Goal: Task Accomplishment & Management: Complete application form

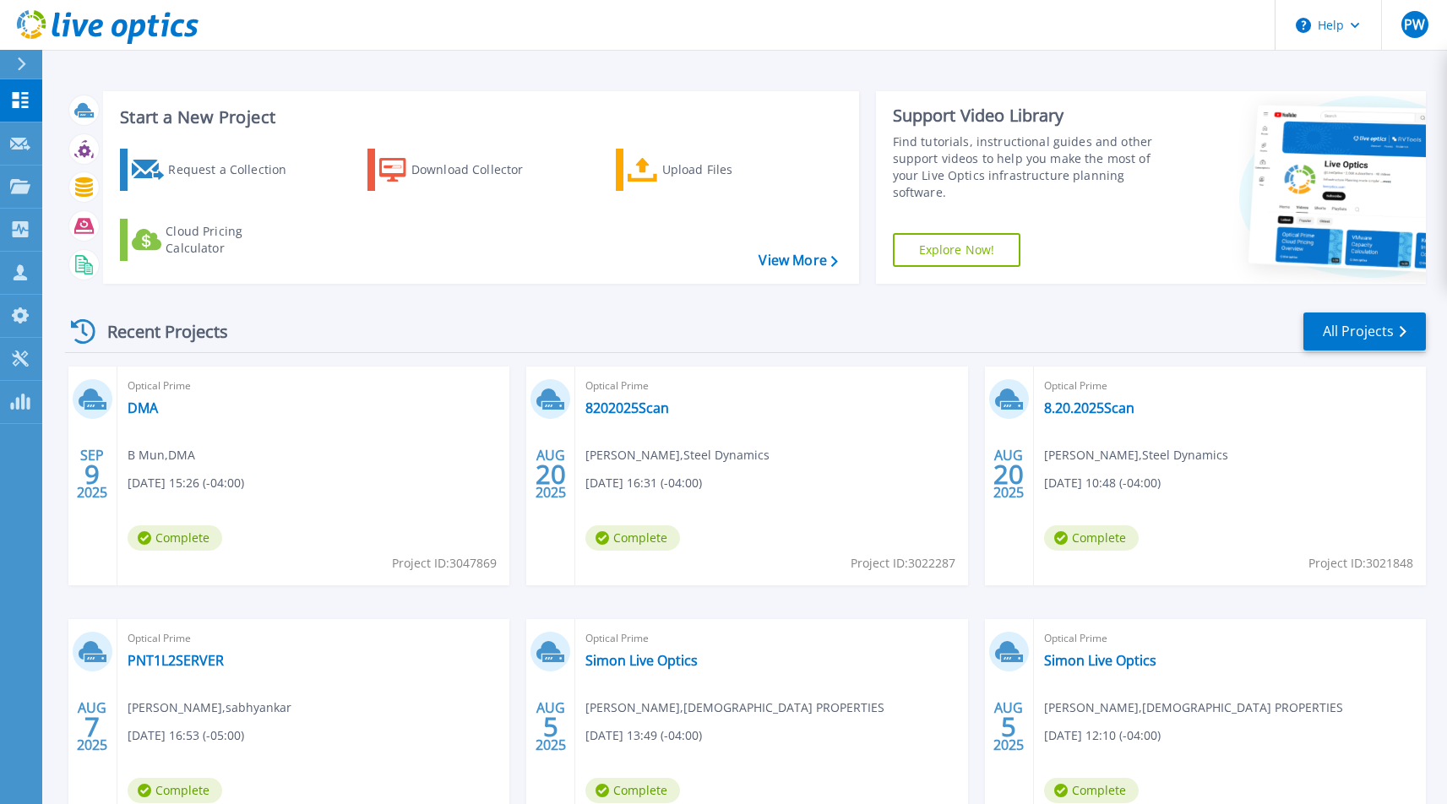
scroll to position [3, 0]
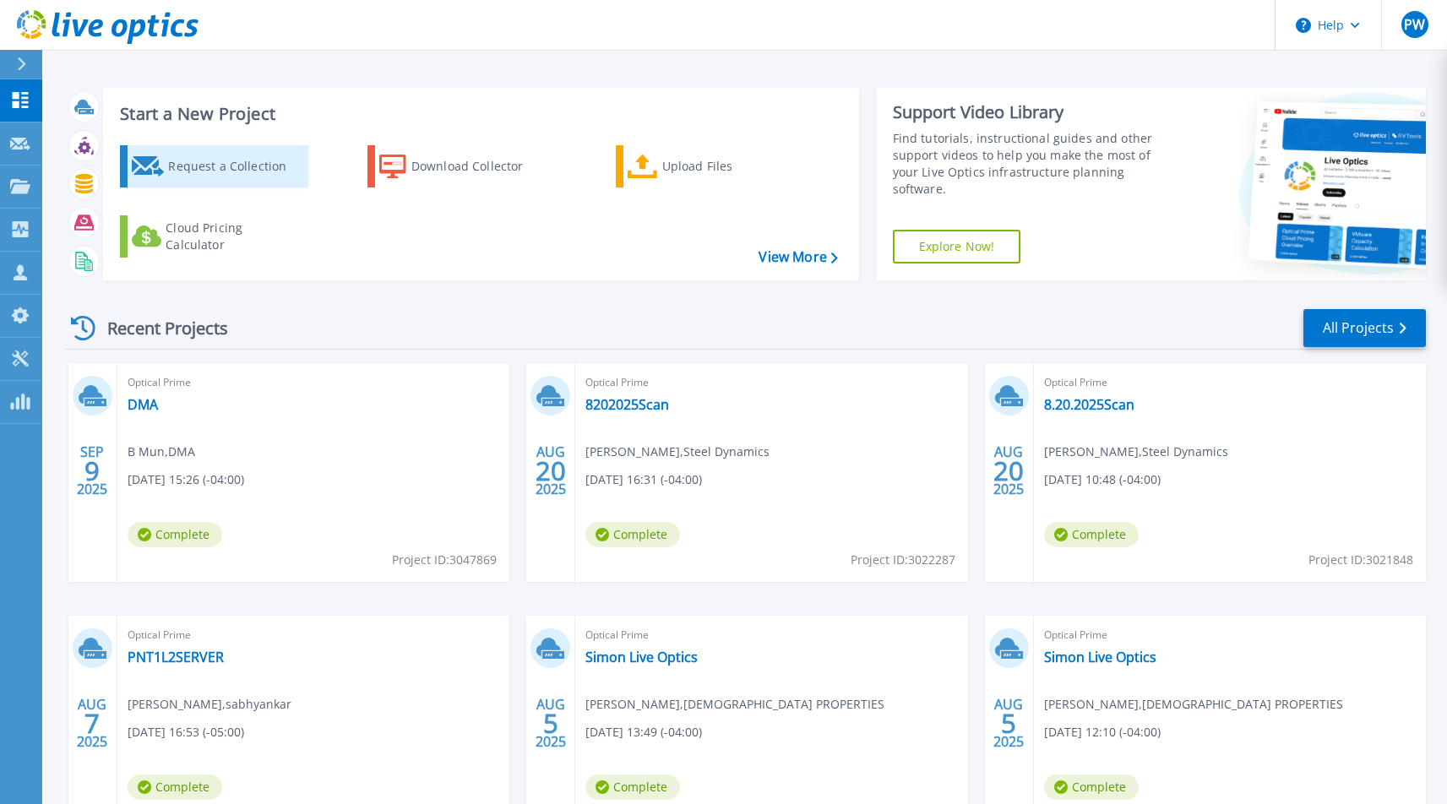
click at [249, 162] on div "Request a Collection" at bounding box center [235, 166] width 135 height 34
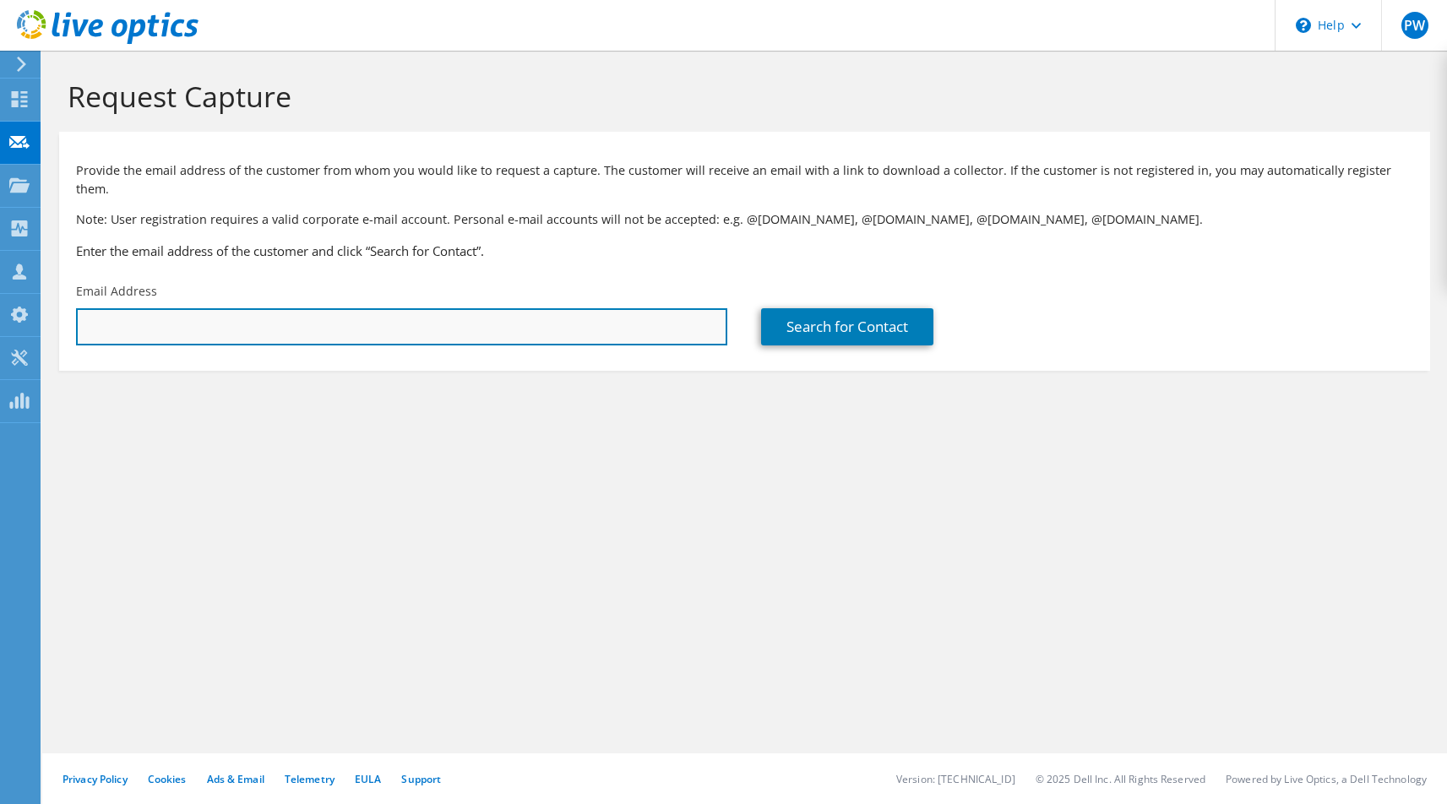
click at [416, 308] on input "text" at bounding box center [401, 326] width 651 height 37
click at [333, 312] on input "text" at bounding box center [401, 326] width 651 height 37
type input "fgottman@herffjones.com"
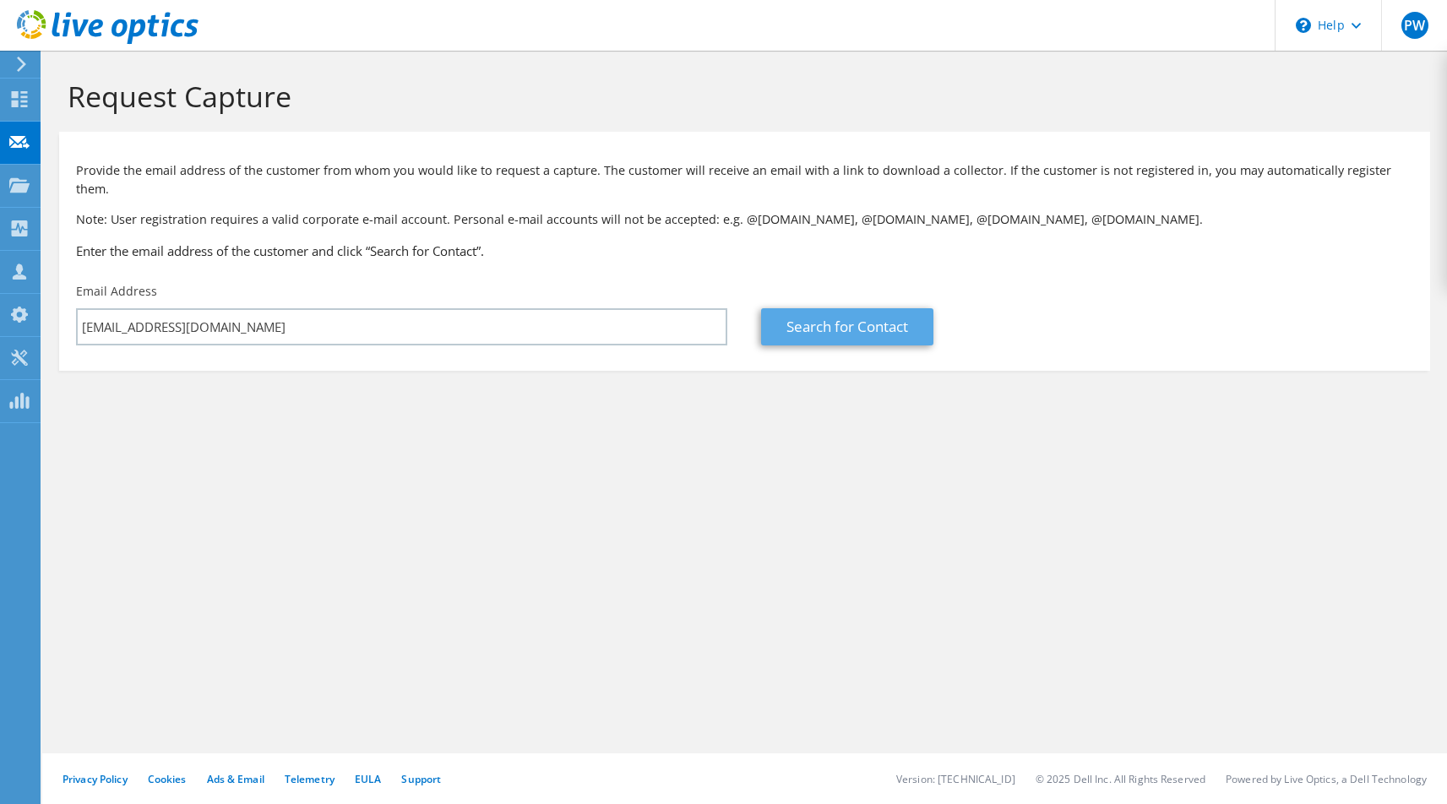
click at [802, 308] on link "Search for Contact" at bounding box center [847, 326] width 172 height 37
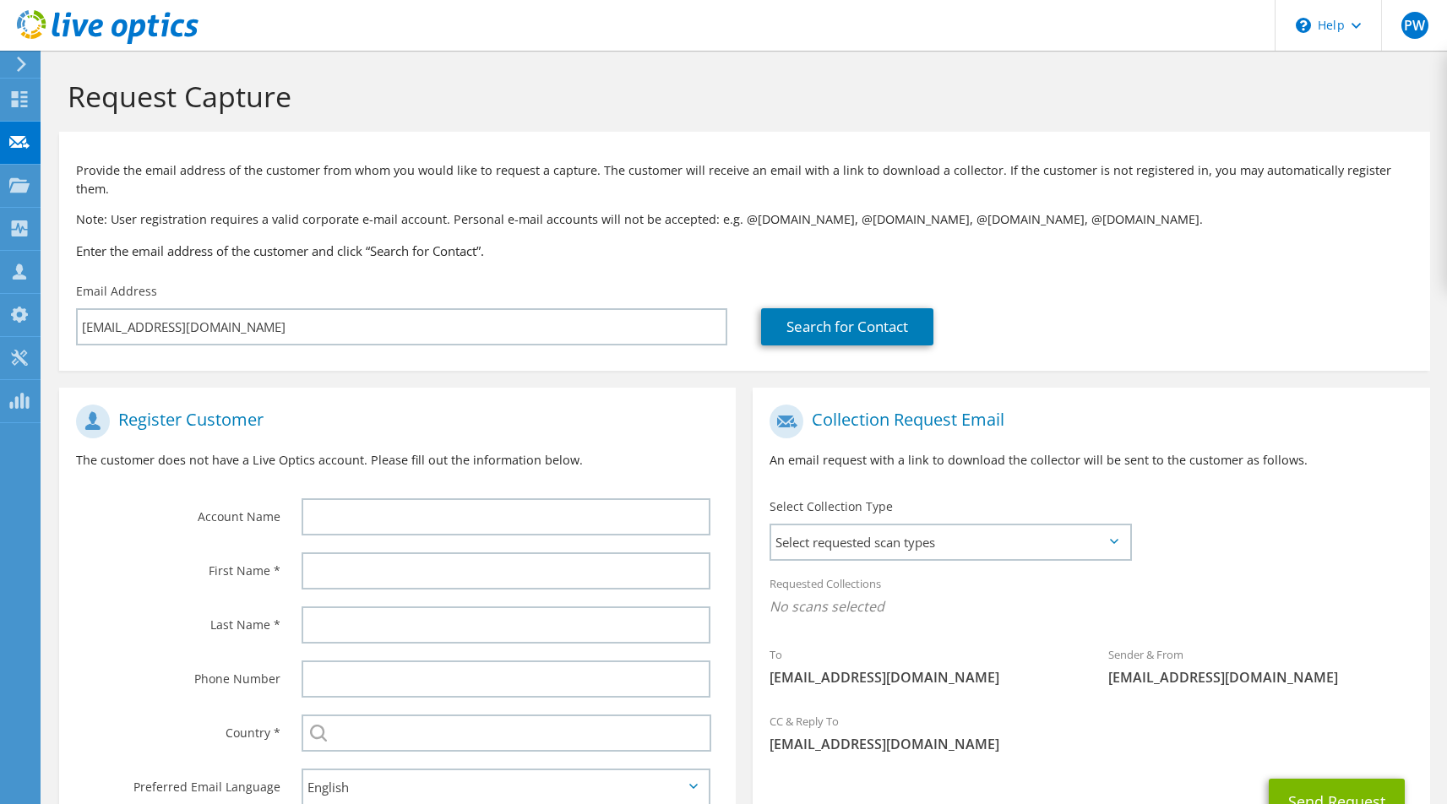
click at [405, 490] on div at bounding box center [510, 517] width 451 height 54
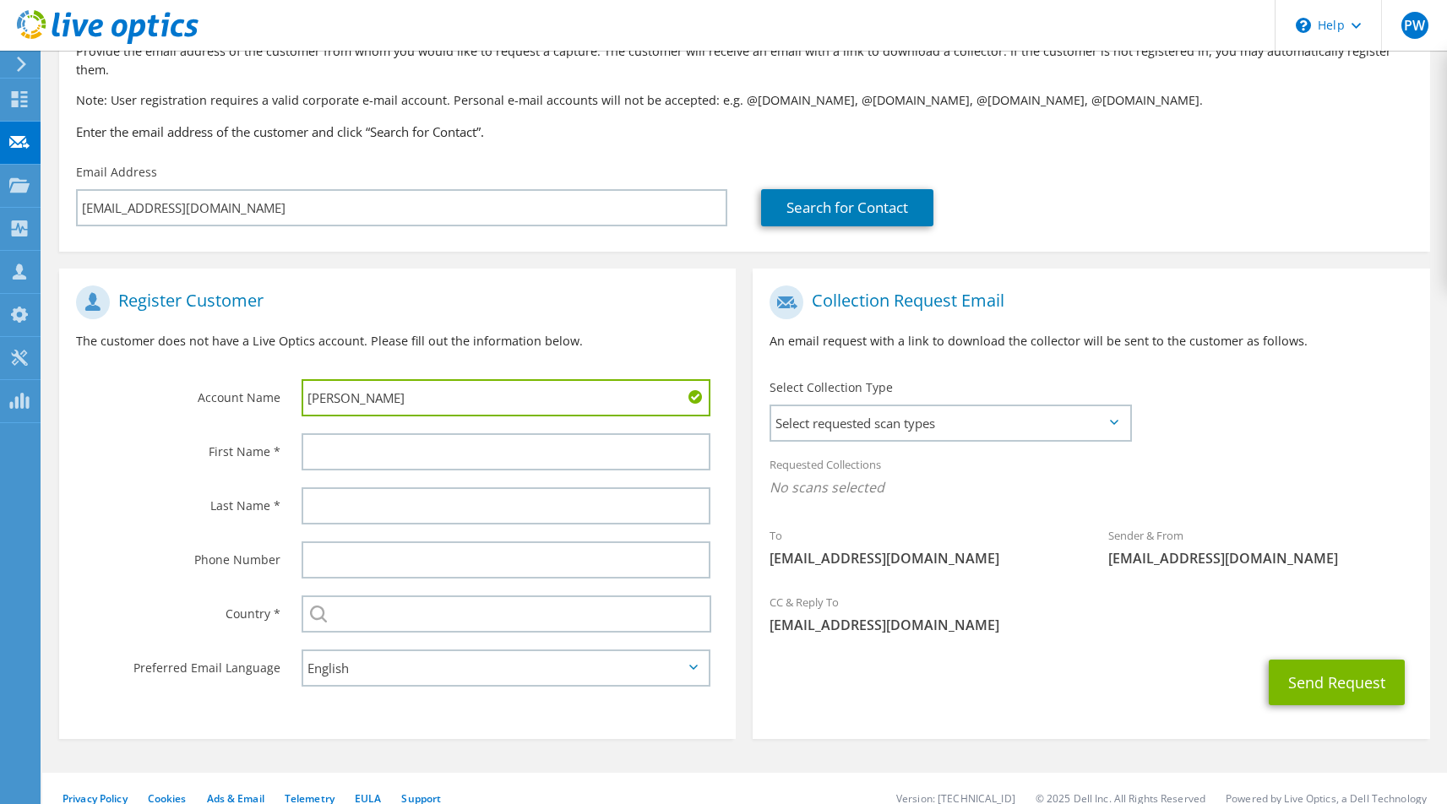
type input "Herff Jones"
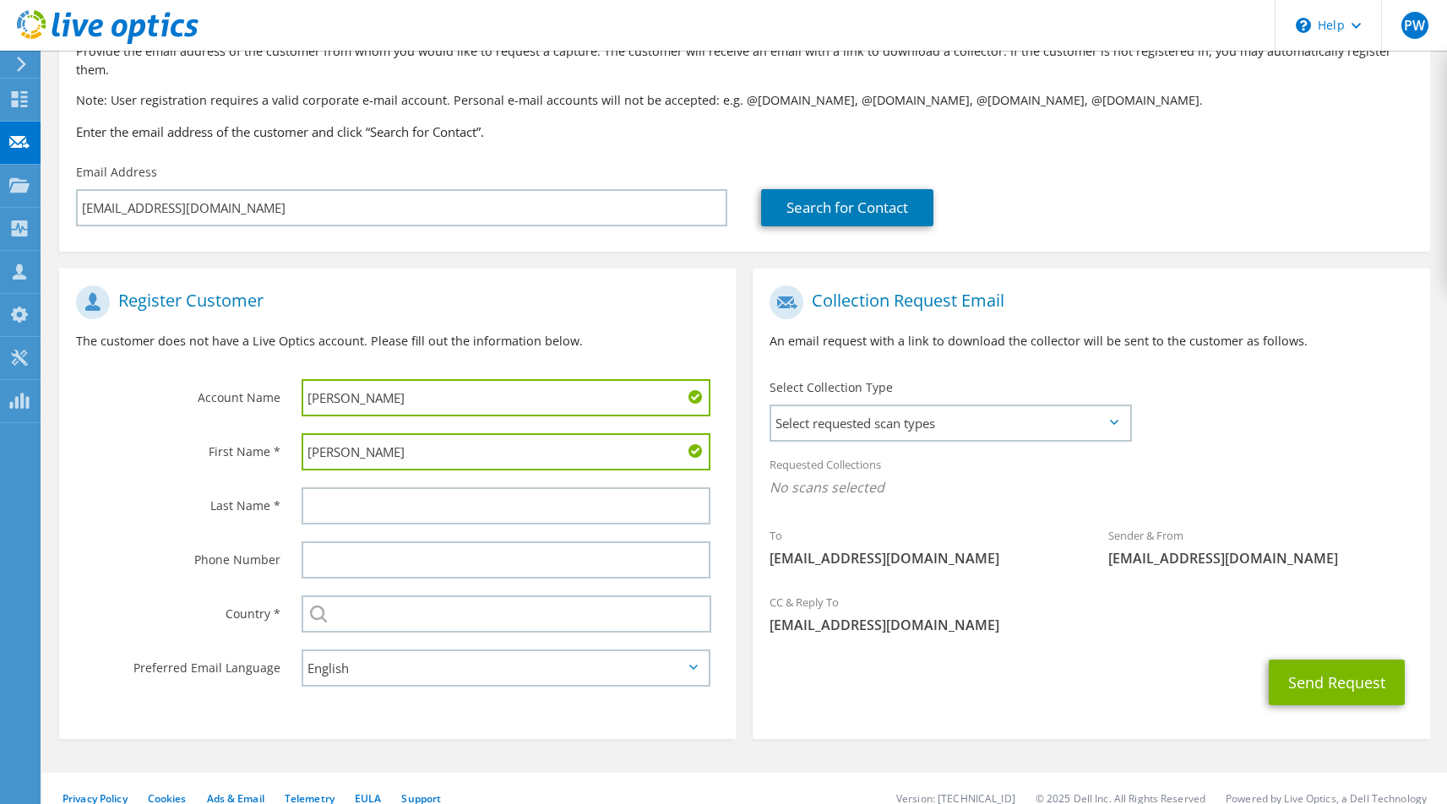
type input "Fred"
type input "Gottman"
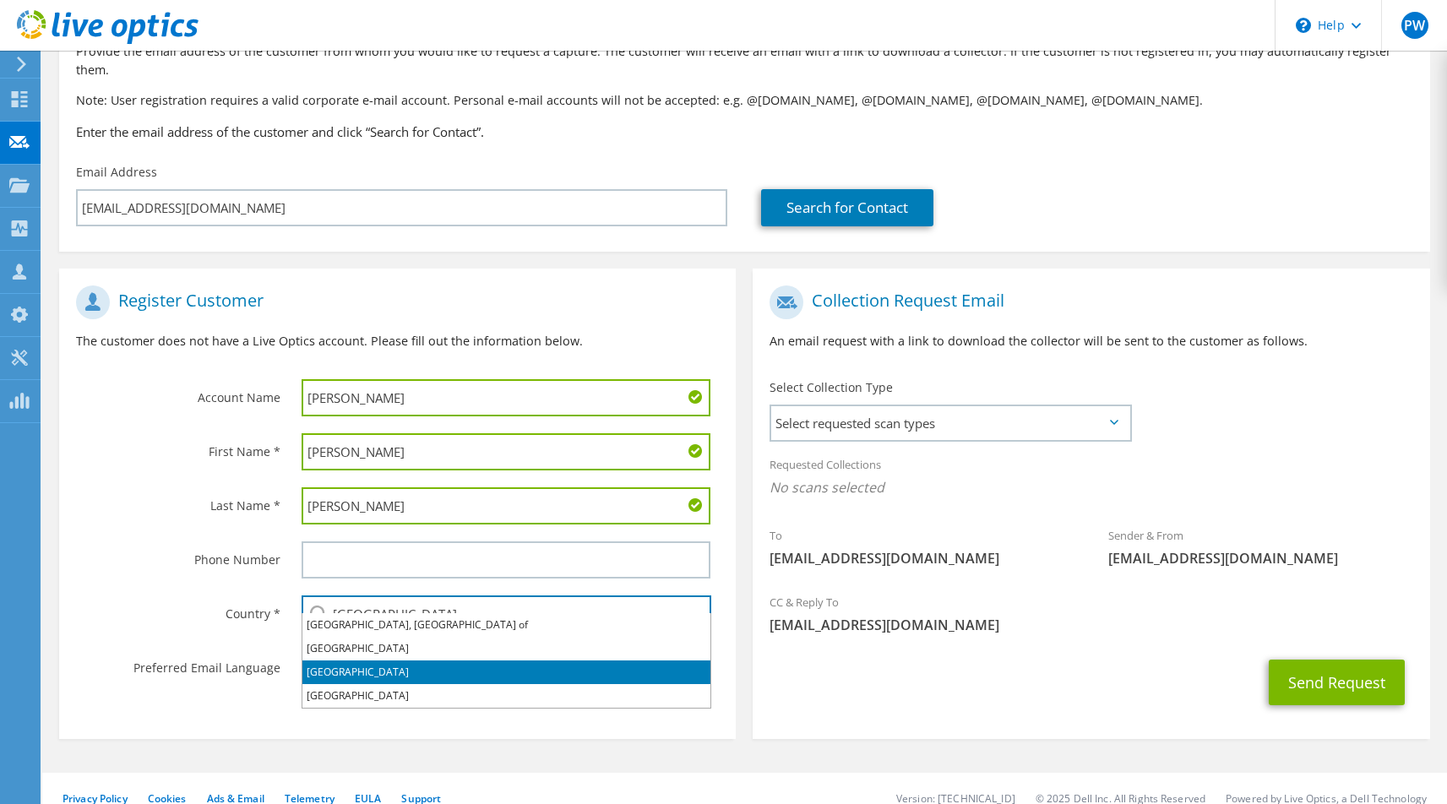
type input "United States"
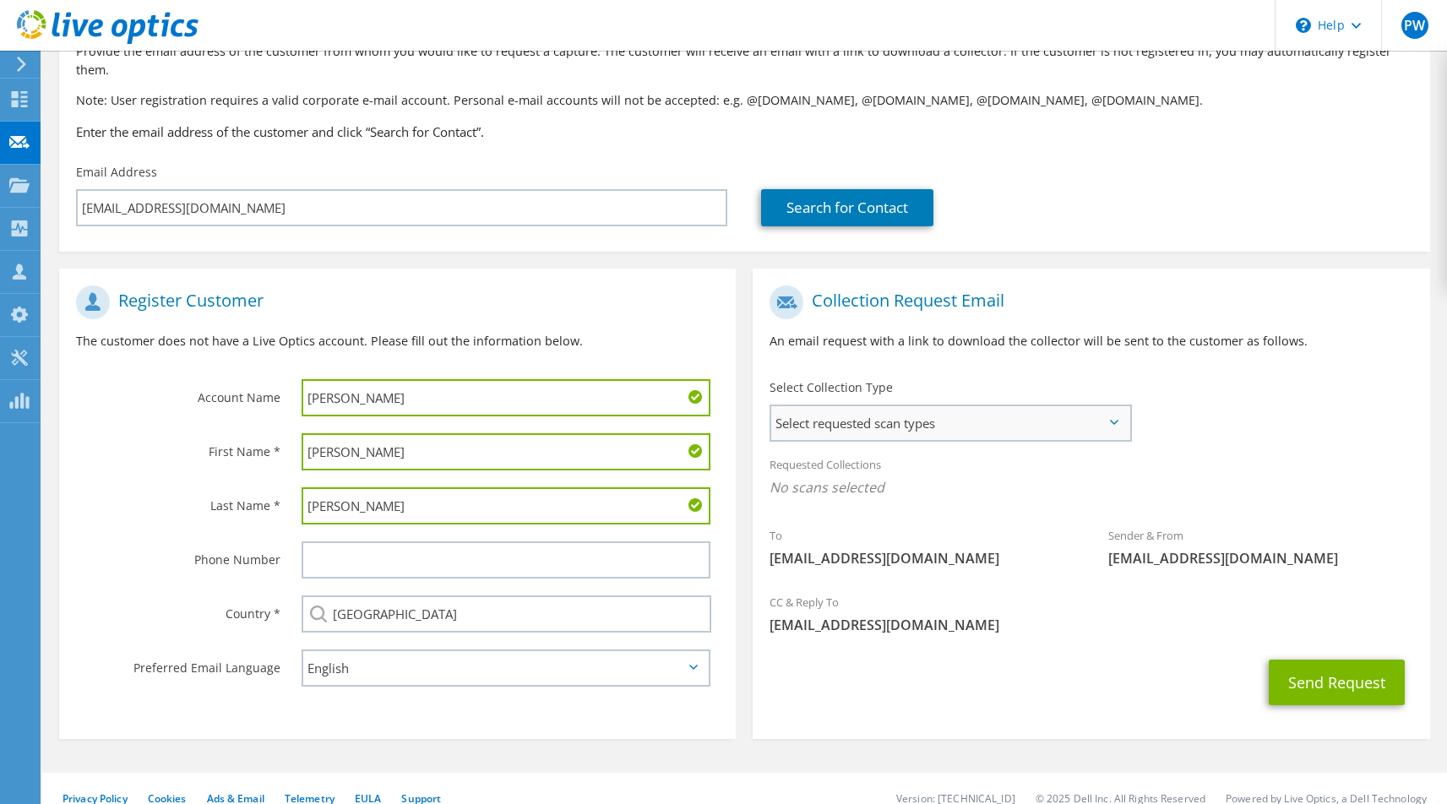
click at [1013, 406] on span "Select requested scan types" at bounding box center [949, 423] width 357 height 34
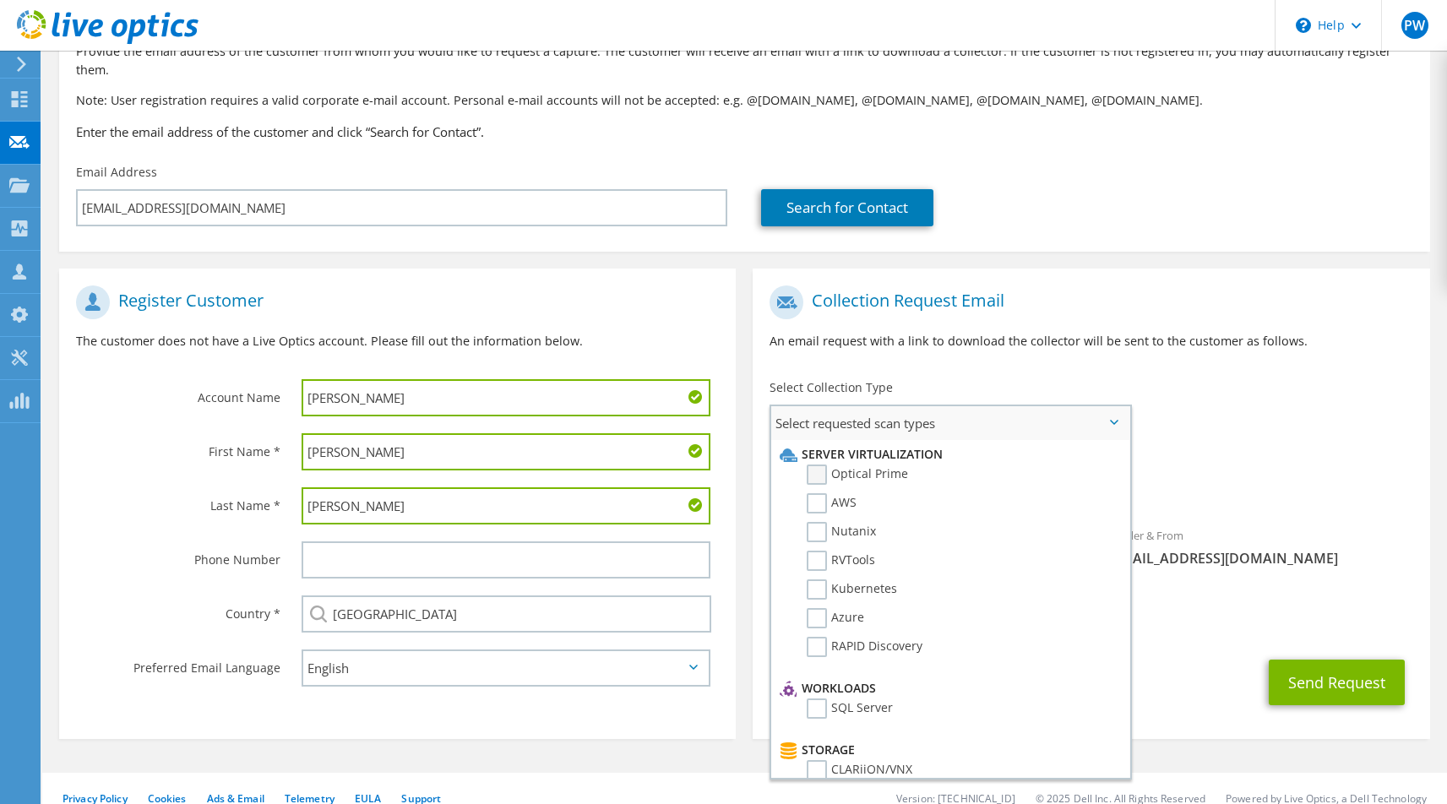
click at [901, 464] on label "Optical Prime" at bounding box center [857, 474] width 101 height 20
click at [0, 0] on input "Optical Prime" at bounding box center [0, 0] width 0 height 0
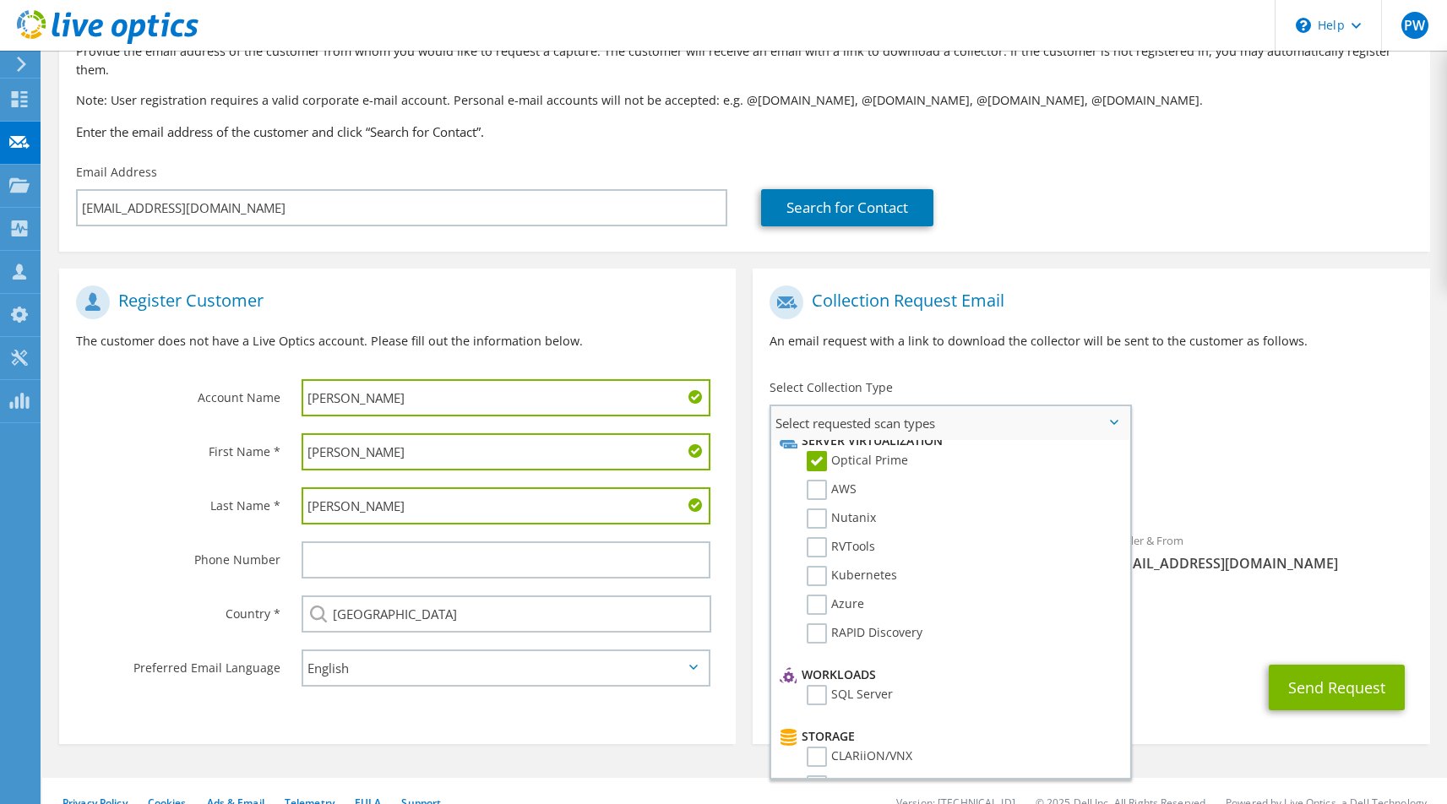
scroll to position [35, 0]
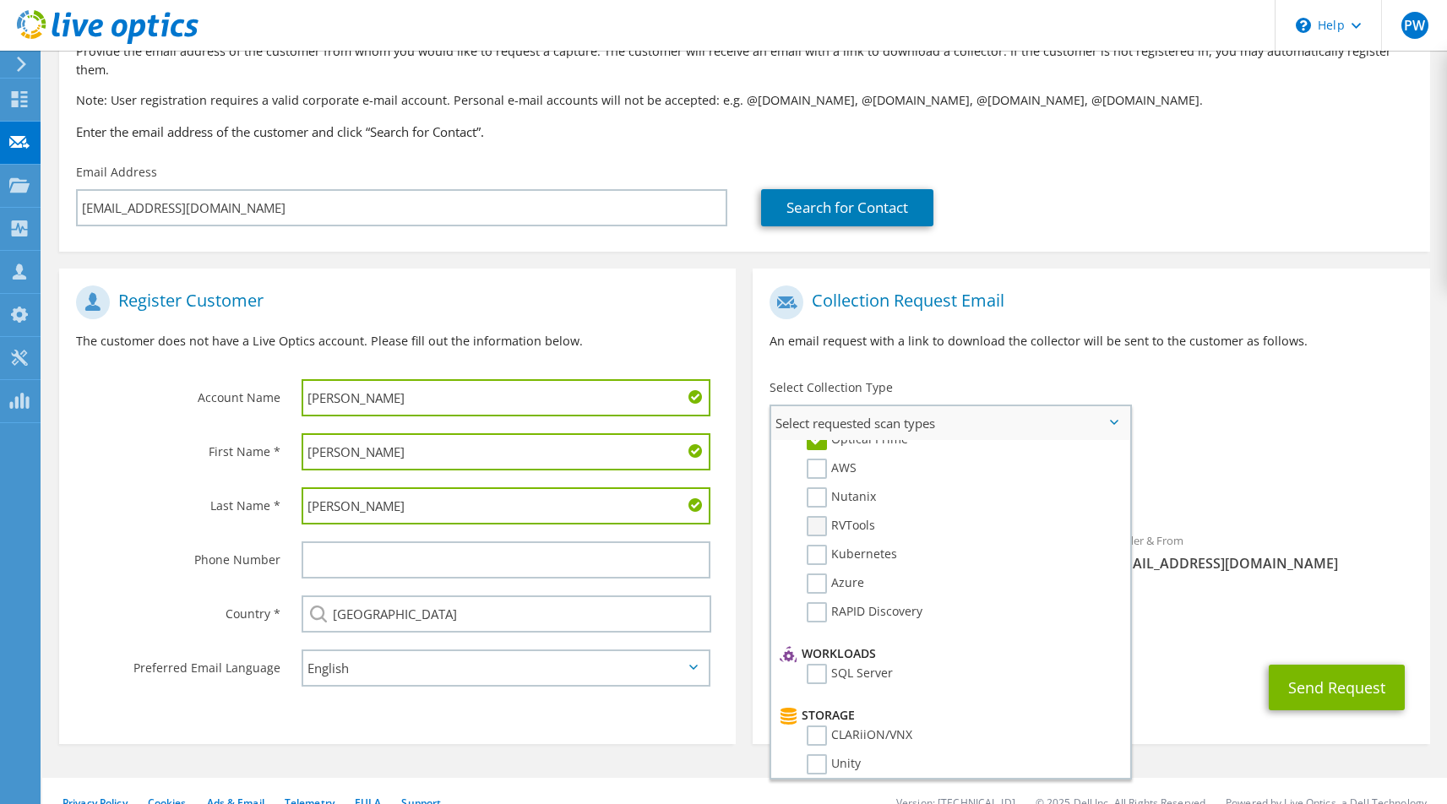
click at [848, 516] on label "RVTools" at bounding box center [841, 526] width 68 height 20
click at [0, 0] on input "RVTools" at bounding box center [0, 0] width 0 height 0
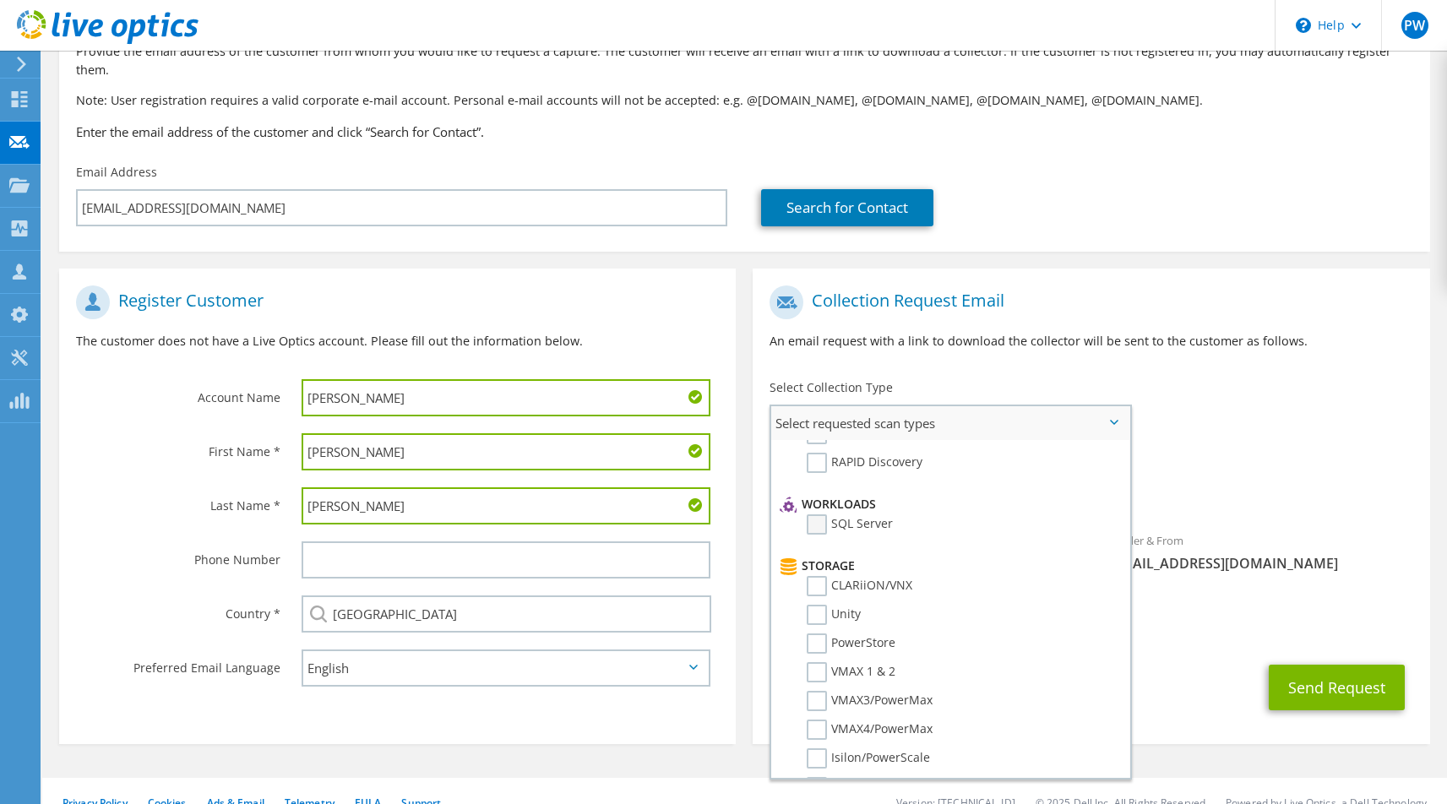
click at [874, 514] on label "SQL Server" at bounding box center [850, 524] width 86 height 20
click at [0, 0] on input "SQL Server" at bounding box center [0, 0] width 0 height 0
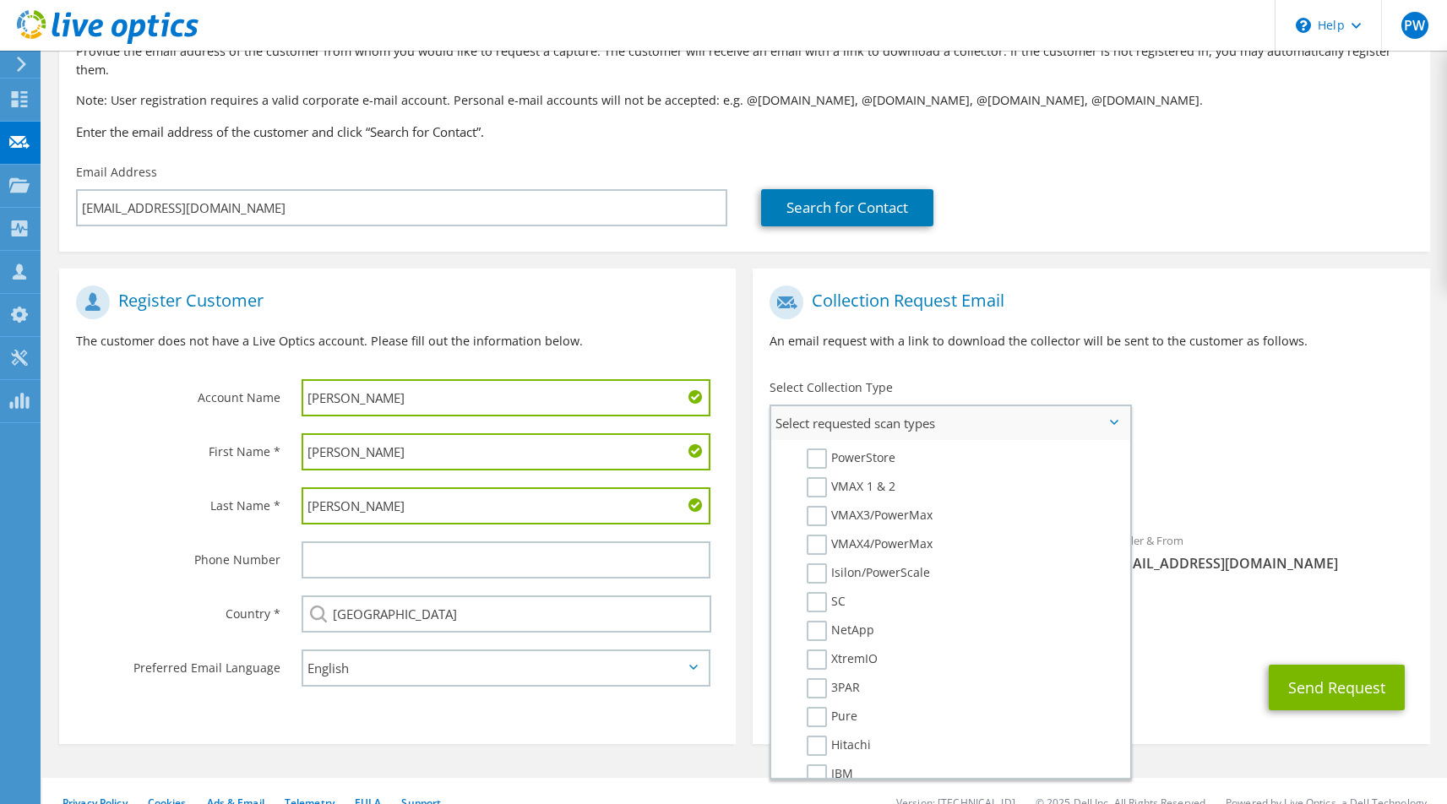
scroll to position [372, 0]
click at [814, 675] on label "3PAR" at bounding box center [833, 685] width 53 height 20
click at [0, 0] on input "3PAR" at bounding box center [0, 0] width 0 height 0
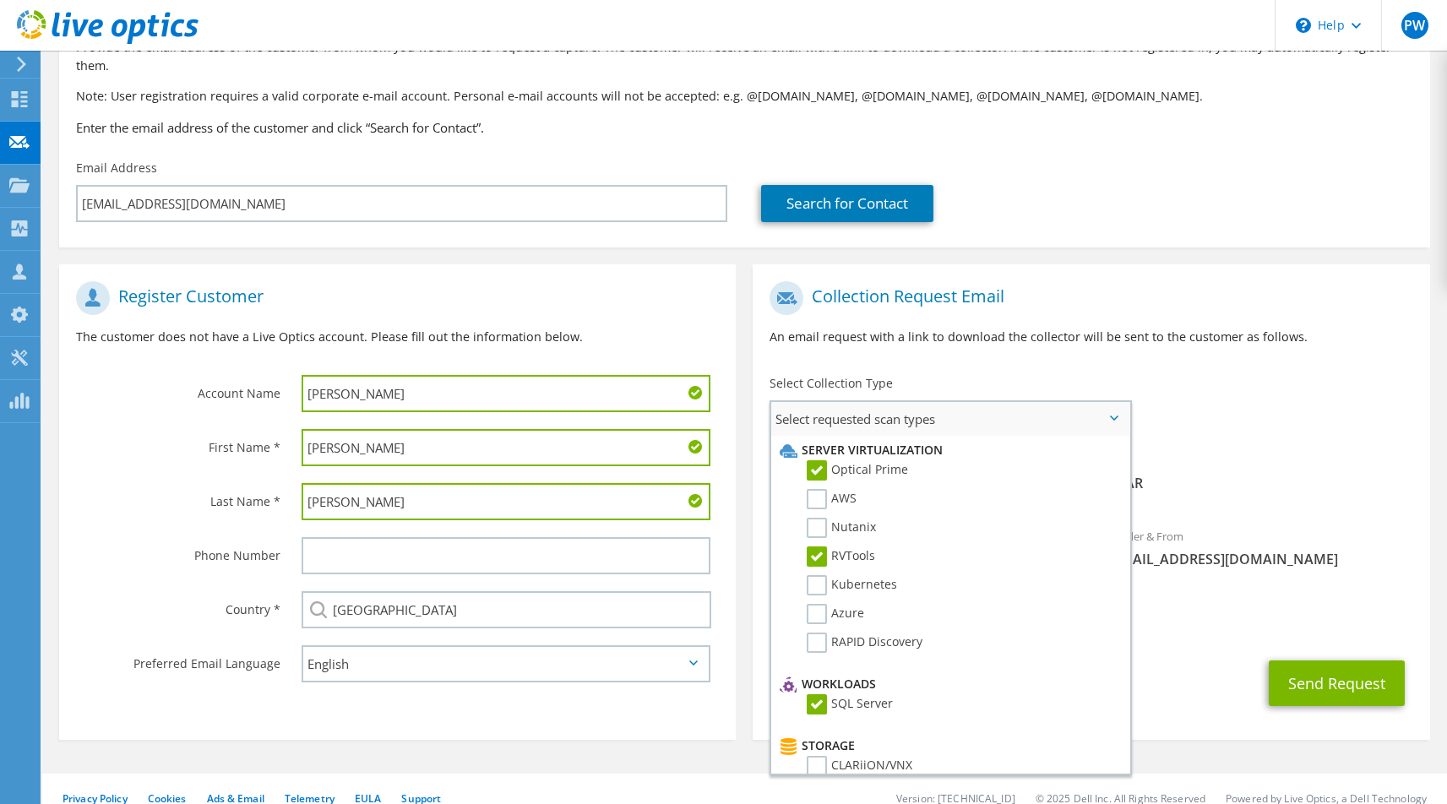
scroll to position [0, 0]
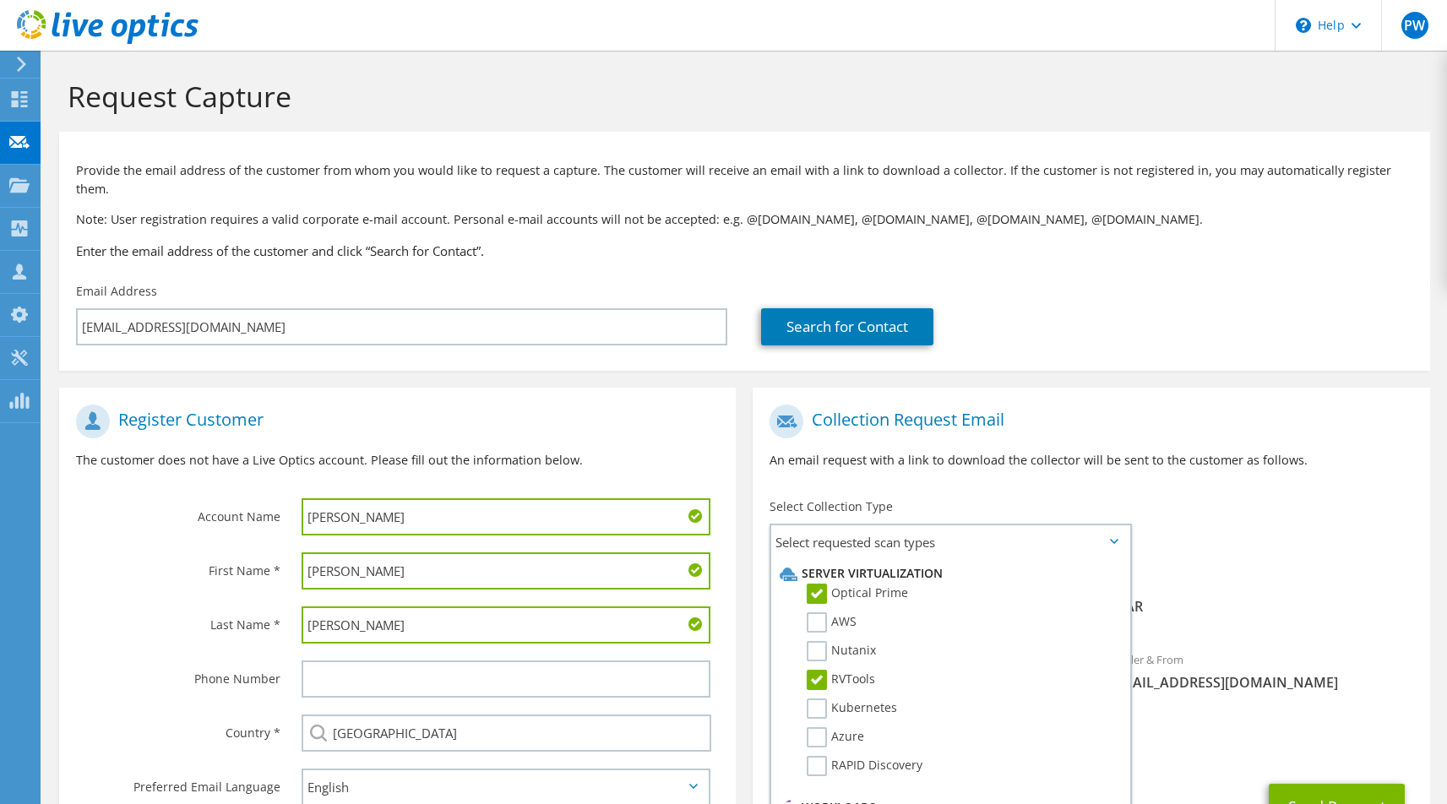
click at [1232, 506] on div "To fgottman@herffjones.com Sender & From liveoptics@liveoptics.com" at bounding box center [1090, 552] width 676 height 312
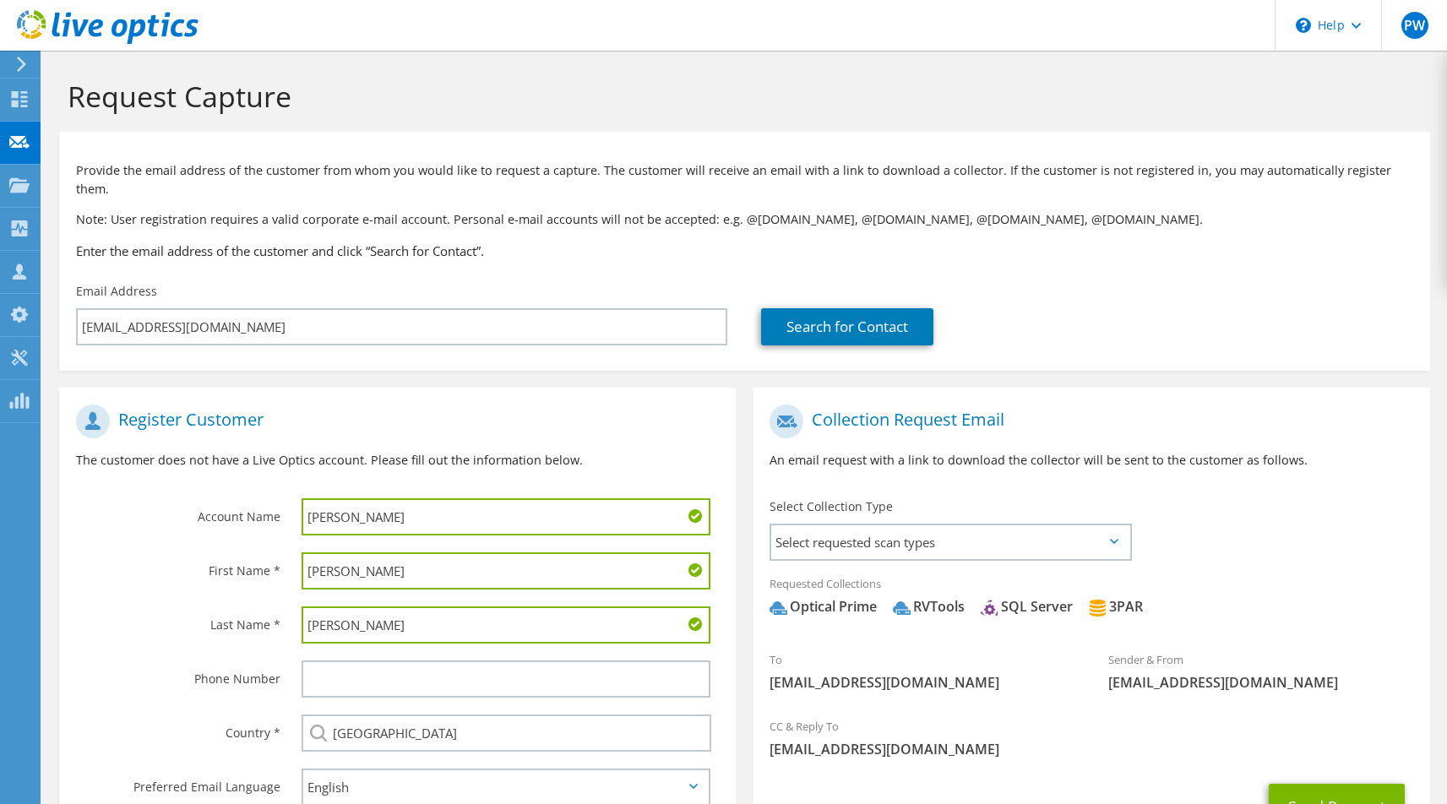
scroll to position [123, 0]
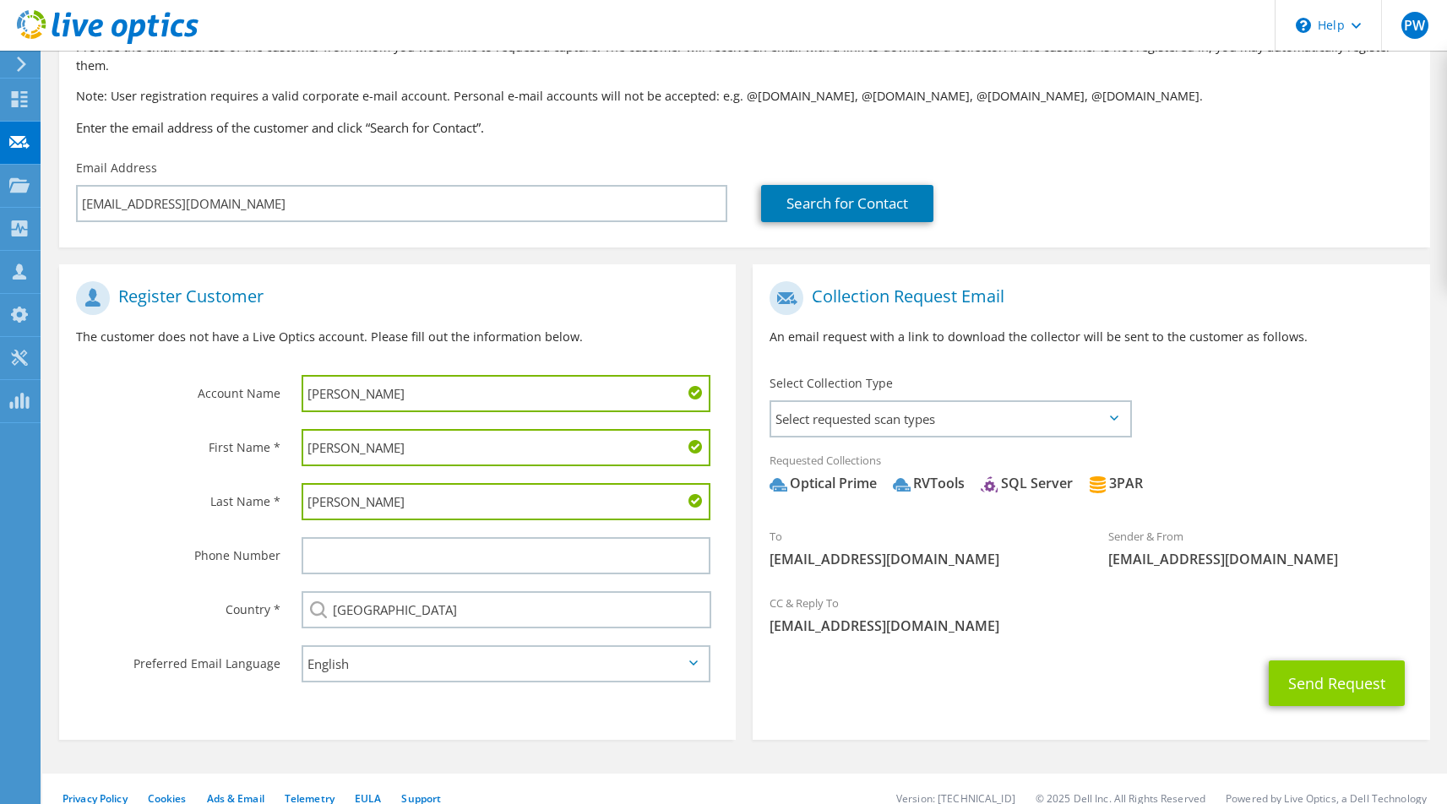
click at [1307, 665] on button "Send Request" at bounding box center [1336, 683] width 136 height 46
